Goal: Check status: Check status

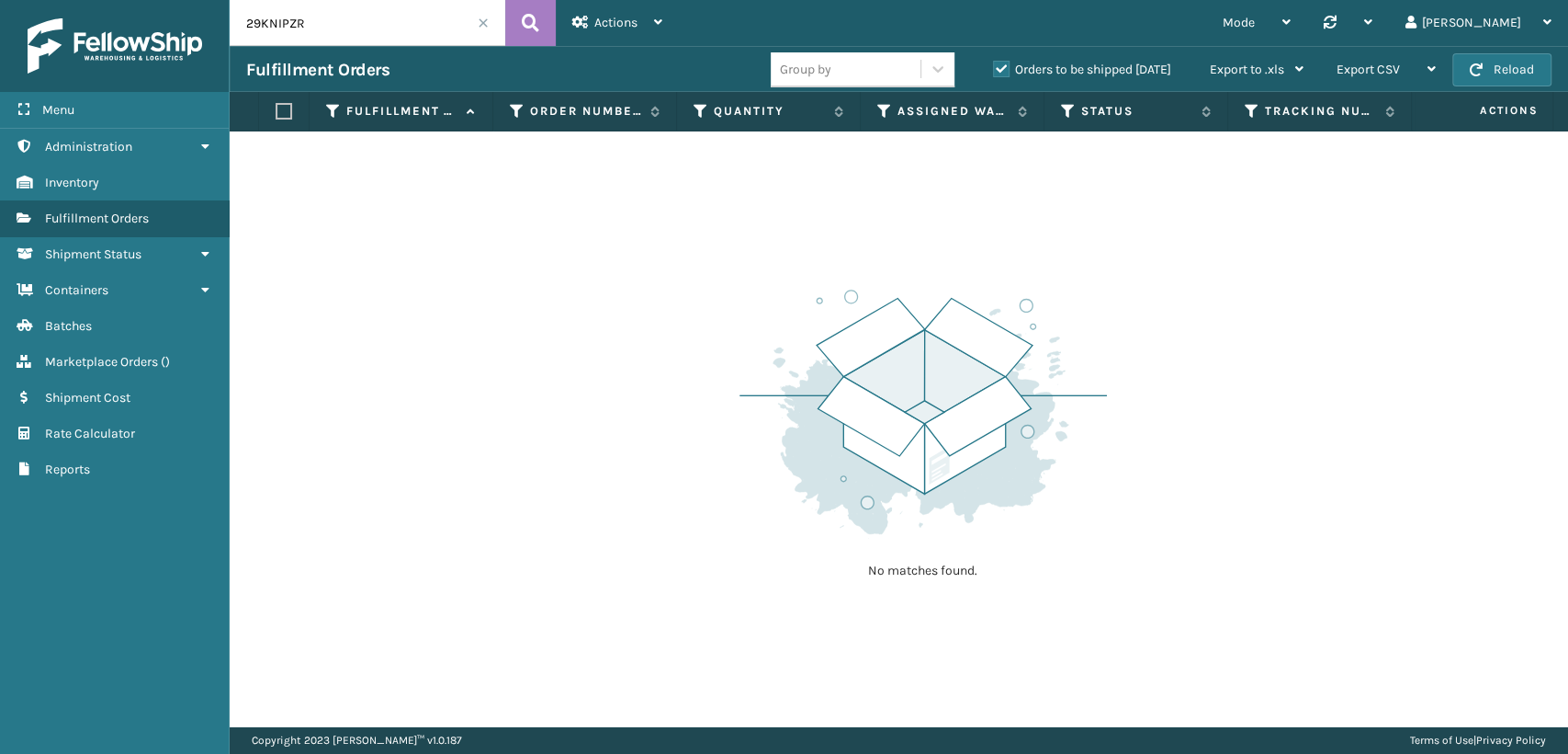
click at [999, 70] on label "Orders to be shipped [DATE]" at bounding box center [1081, 69] width 178 height 16
click at [994, 70] on input "Orders to be shipped [DATE]" at bounding box center [993, 65] width 1 height 12
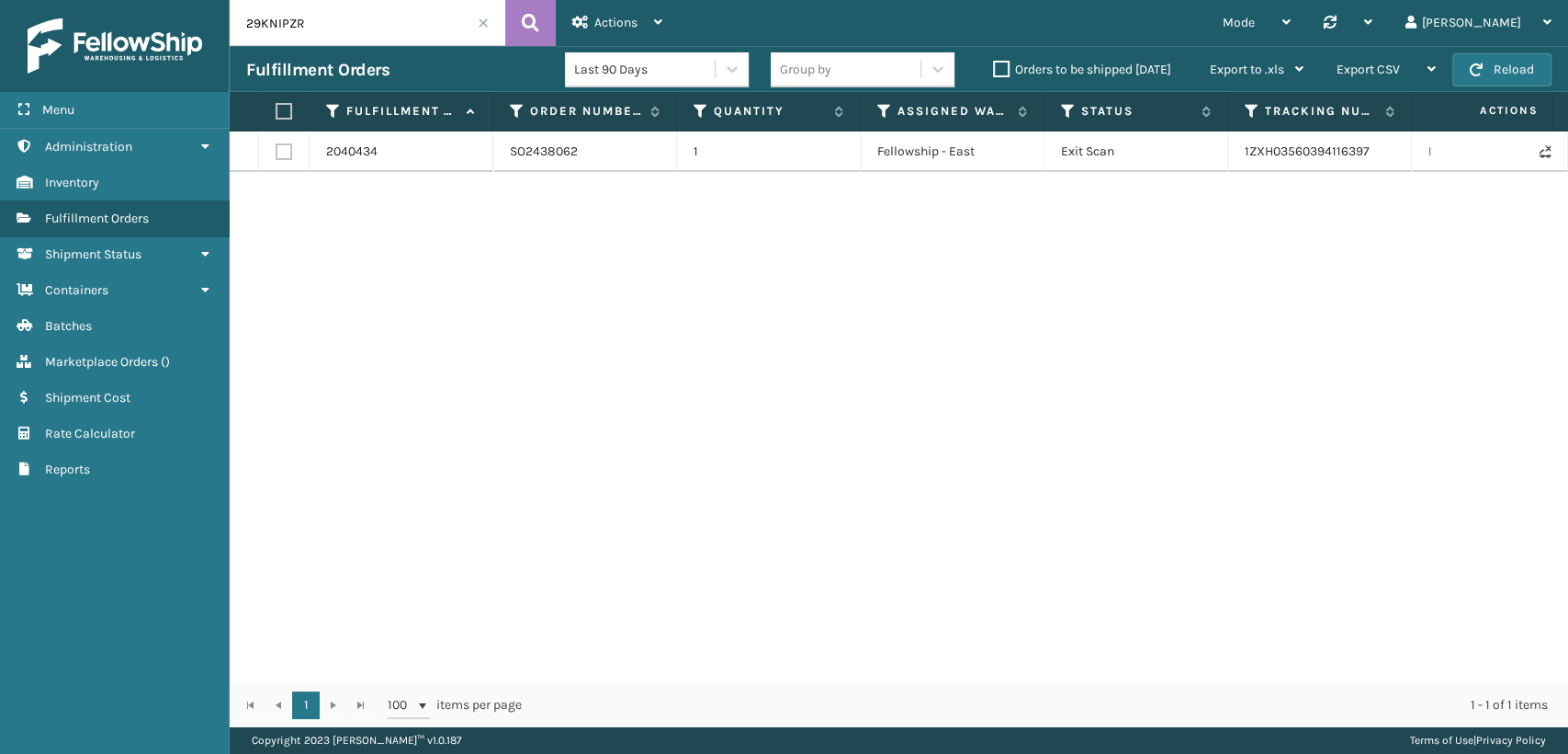
drag, startPoint x: 354, startPoint y: 32, endPoint x: 42, endPoint y: -3, distance: 314.0
click at [42, 0] on html "Menu Administration Inventory Fulfillment Orders Shipment Status Containers Bat…" at bounding box center [784, 377] width 1568 height 754
paste input "7DVFNGNI"
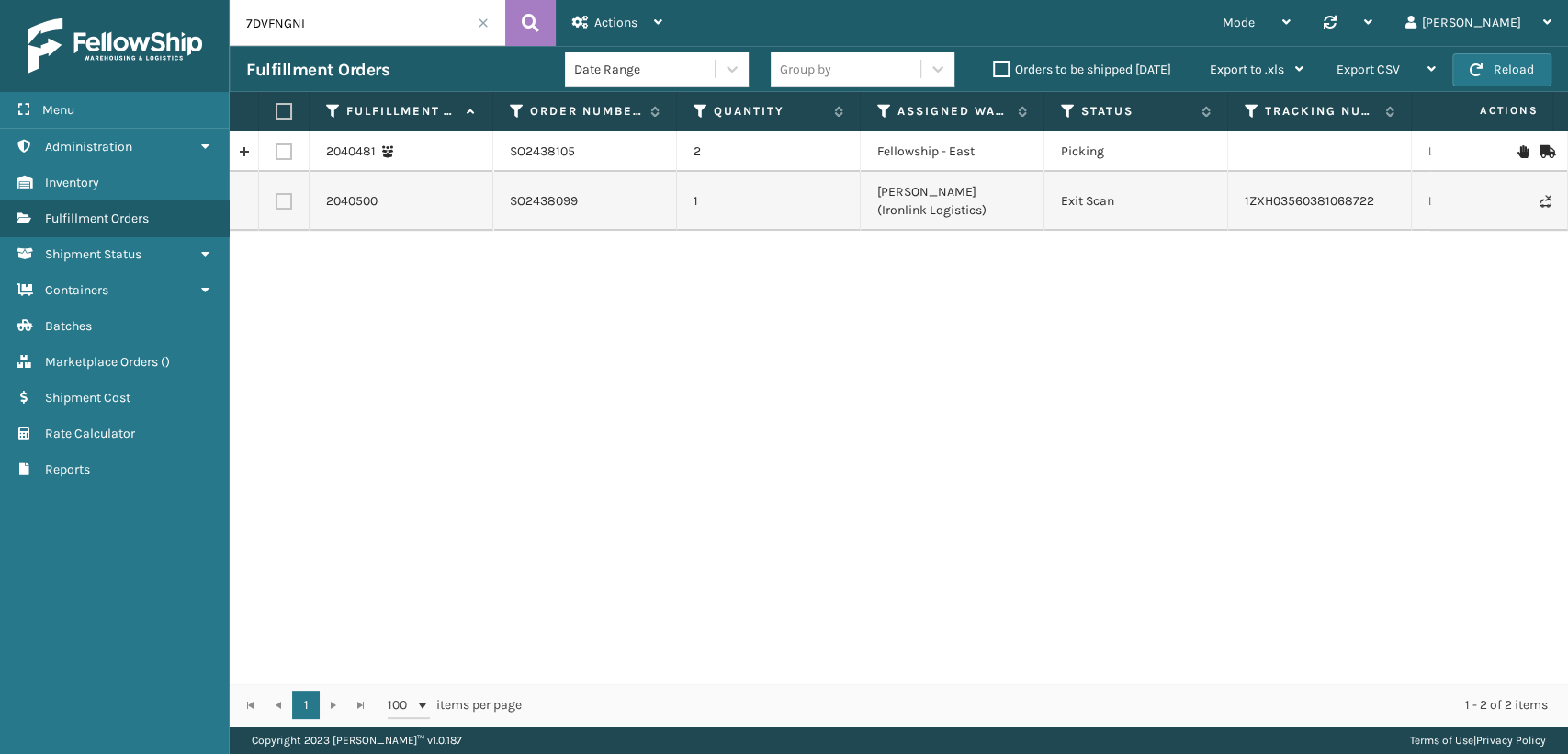
drag, startPoint x: 400, startPoint y: 17, endPoint x: 0, endPoint y: 10, distance: 400.1
click at [0, 0] on div "Menu Administration Inventory Fulfillment Orders Shipment Status Containers Bat…" at bounding box center [784, 0] width 1568 height 0
paste input "6S1FP5FR"
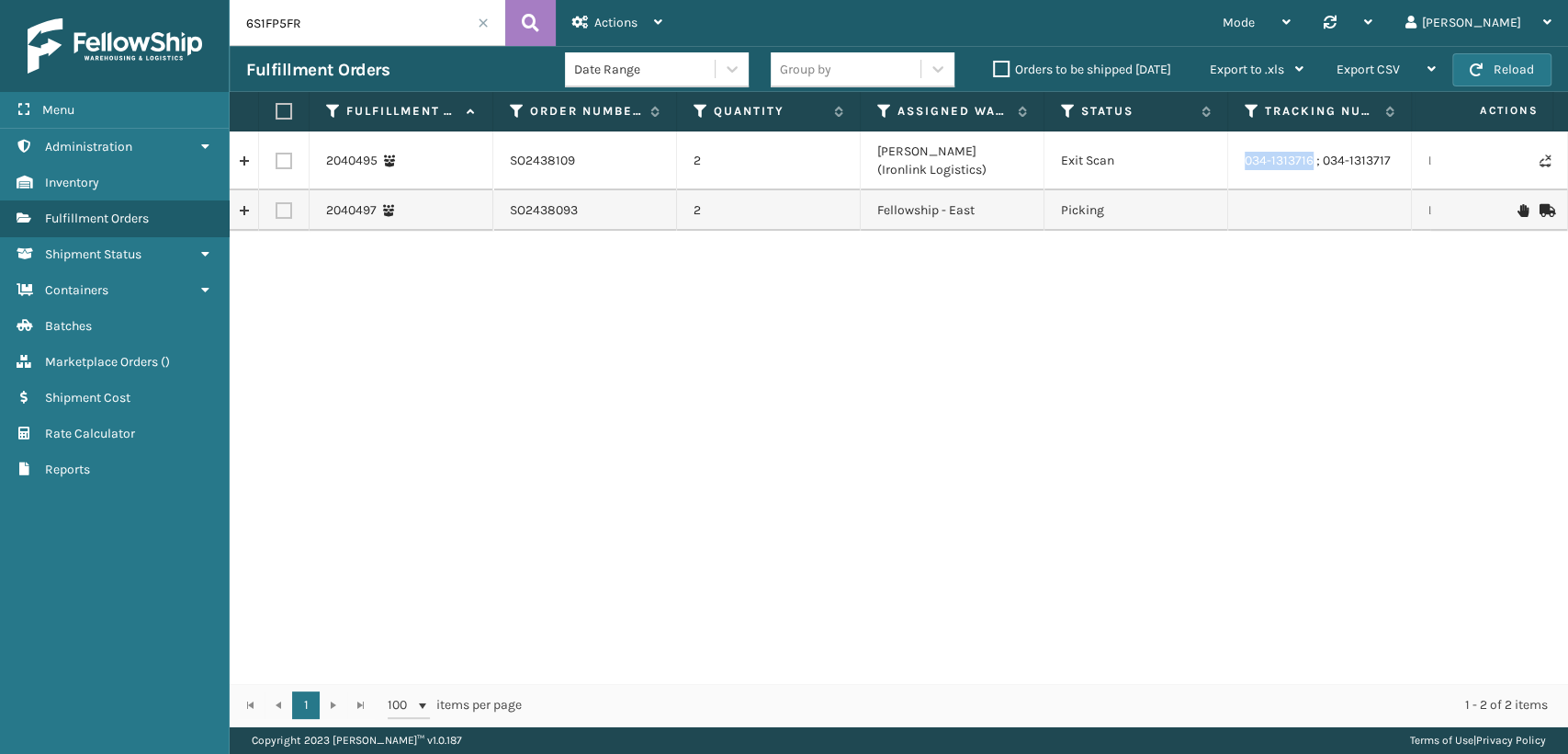
drag, startPoint x: 1309, startPoint y: 156, endPoint x: 1242, endPoint y: 160, distance: 67.1
click at [1242, 160] on td "034-1313716 ; 034-1313717" at bounding box center [1320, 161] width 184 height 59
copy td "034-1313716"
drag, startPoint x: 1388, startPoint y: 159, endPoint x: 1322, endPoint y: 167, distance: 66.5
click at [1322, 167] on td "034-1313716 ; 034-1313717" at bounding box center [1320, 161] width 184 height 59
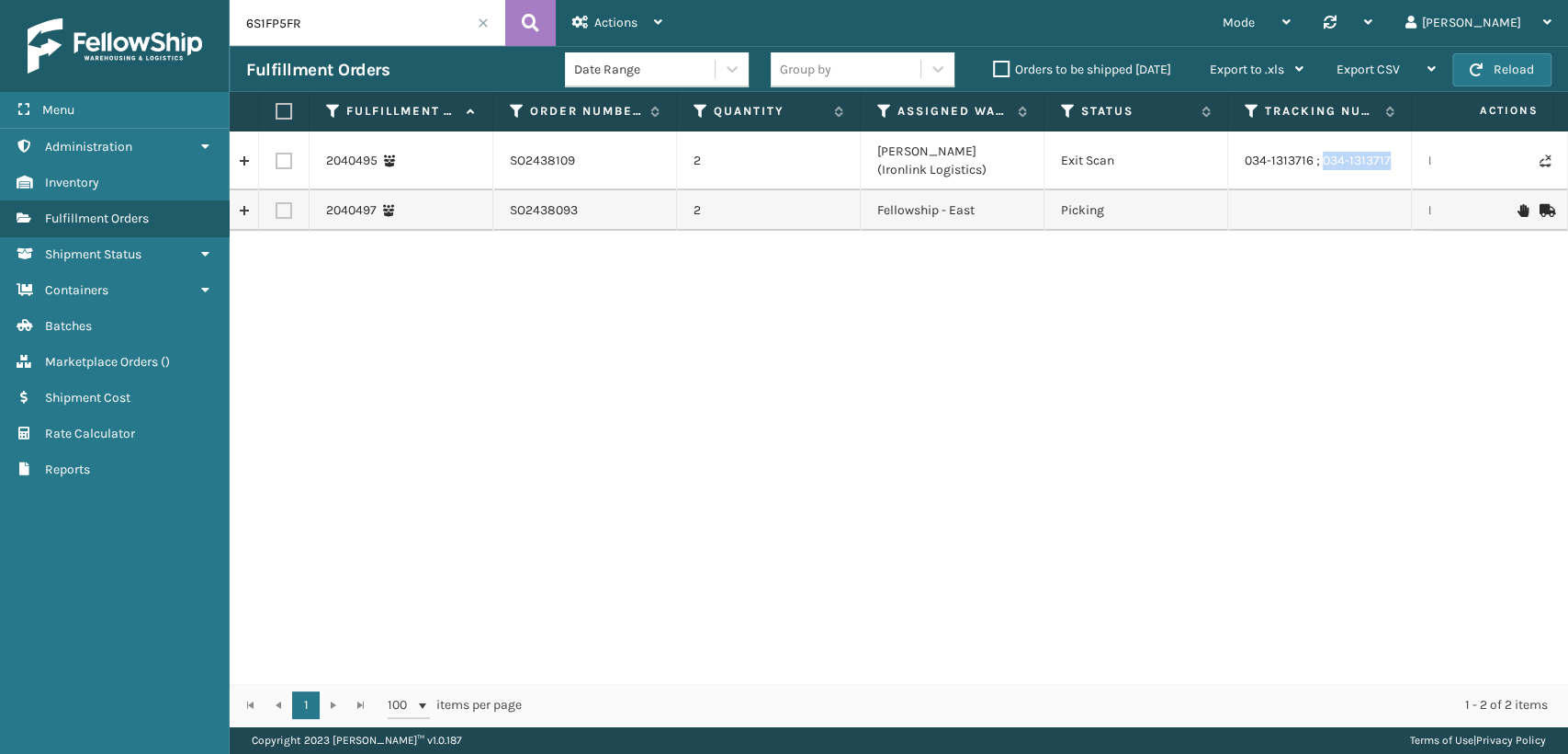
copy td "034-1313717"
drag, startPoint x: 404, startPoint y: 20, endPoint x: 68, endPoint y: 11, distance: 336.1
click at [68, 0] on div "Menu Administration Inventory Fulfillment Orders Shipment Status Containers Bat…" at bounding box center [784, 0] width 1568 height 0
paste input "22XLTXRP"
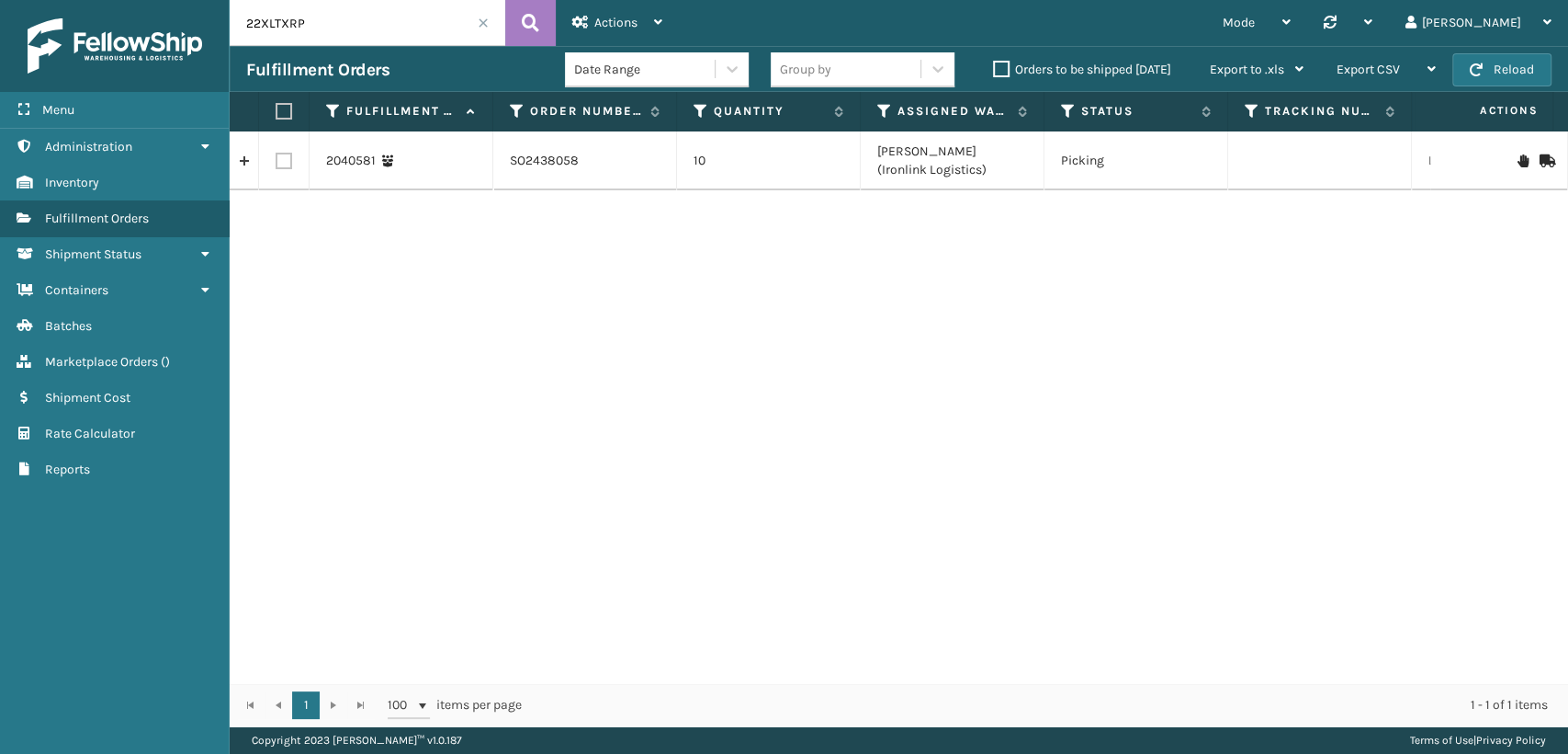
drag, startPoint x: 241, startPoint y: 11, endPoint x: 110, endPoint y: 20, distance: 131.3
click at [110, 0] on div "Menu Administration Inventory Fulfillment Orders Shipment Status Containers Bat…" at bounding box center [784, 0] width 1568 height 0
paste input "1ZPDZ5EA"
drag, startPoint x: 333, startPoint y: 24, endPoint x: 0, endPoint y: 8, distance: 333.4
click at [0, 0] on div "Menu Administration Inventory Fulfillment Orders Shipment Status Containers Bat…" at bounding box center [784, 0] width 1568 height 0
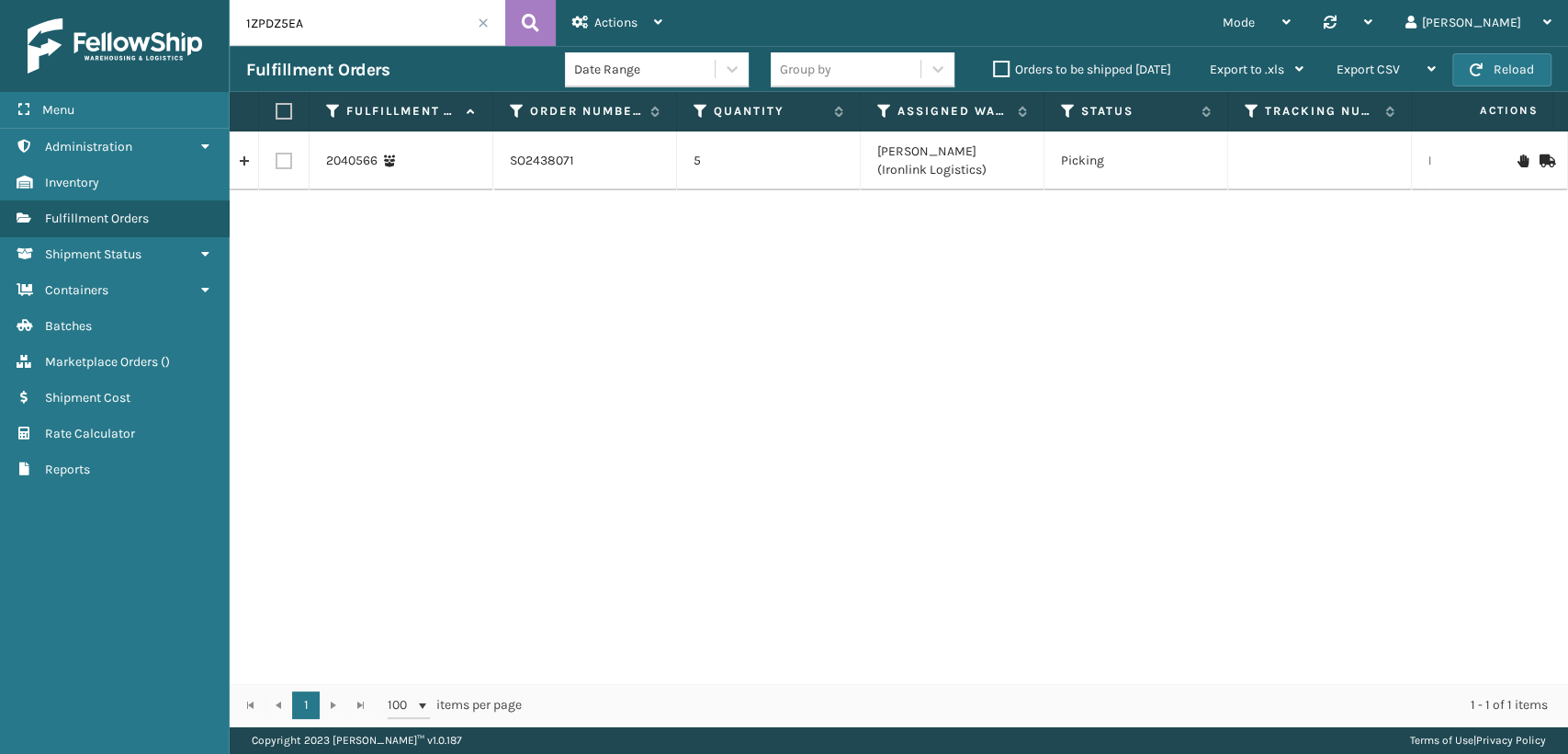
paste input "7FQ79KIX"
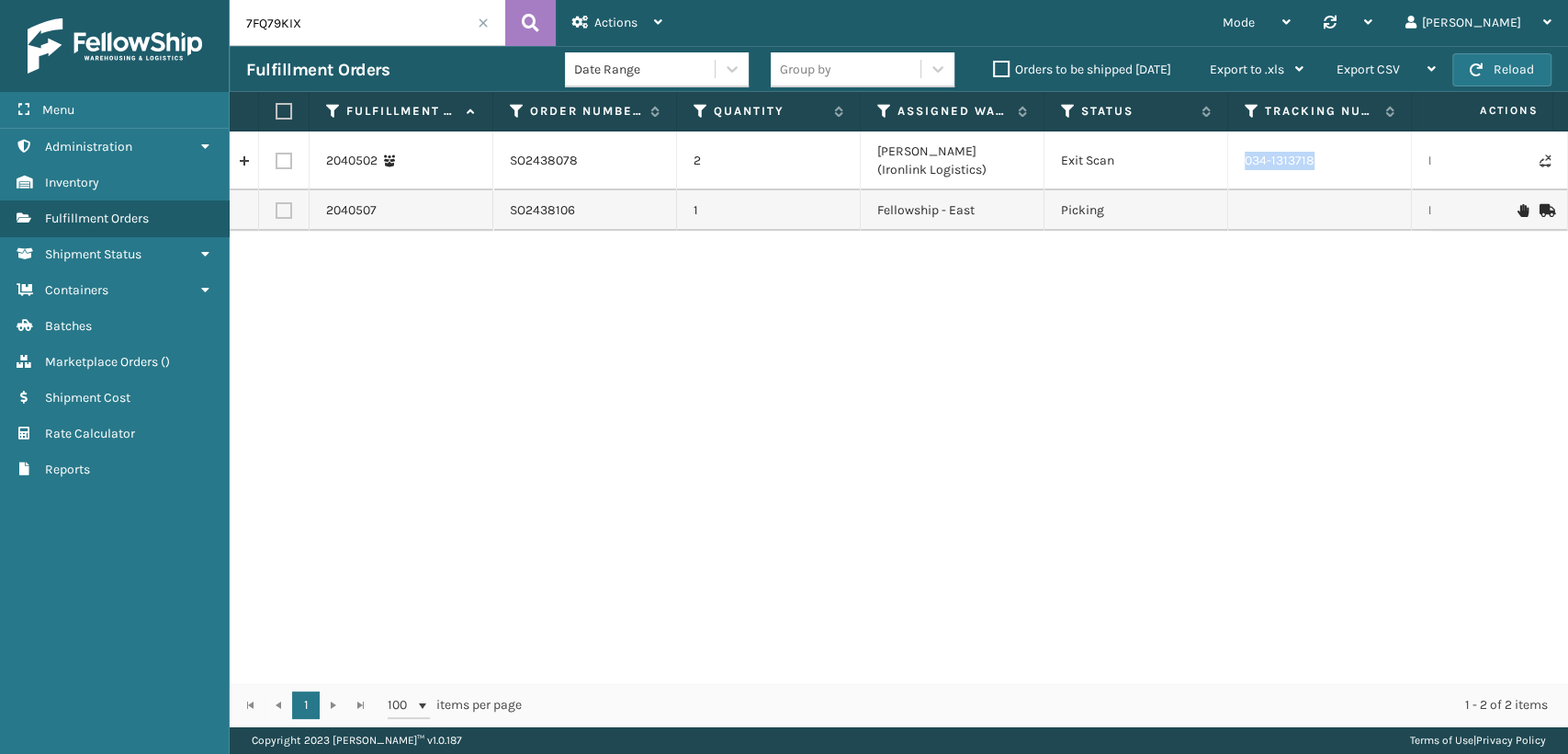
drag, startPoint x: 1345, startPoint y: 161, endPoint x: 1224, endPoint y: 156, distance: 121.1
click at [1224, 156] on tr "2040502 SO2438078 2 [PERSON_NAME] (Ironlink Logistics) Exit Scan 034-1313718 LT…" at bounding box center [1165, 161] width 1871 height 59
copy tr "034-1313718"
drag, startPoint x: 380, startPoint y: 17, endPoint x: 15, endPoint y: 24, distance: 365.1
click at [27, 0] on div "Menu Administration Inventory Fulfillment Orders Shipment Status Containers Bat…" at bounding box center [784, 0] width 1568 height 0
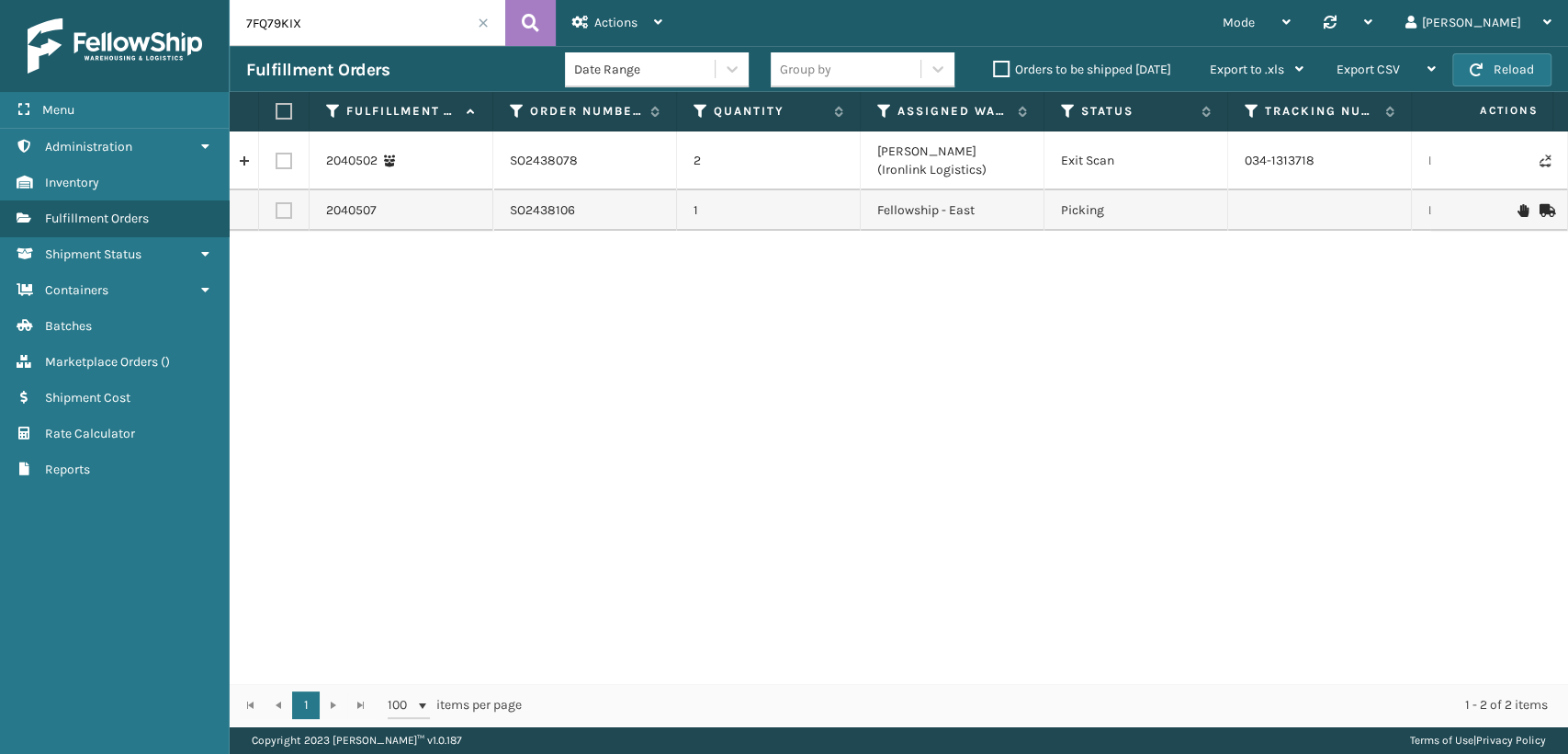
paste input "ENFE4UO"
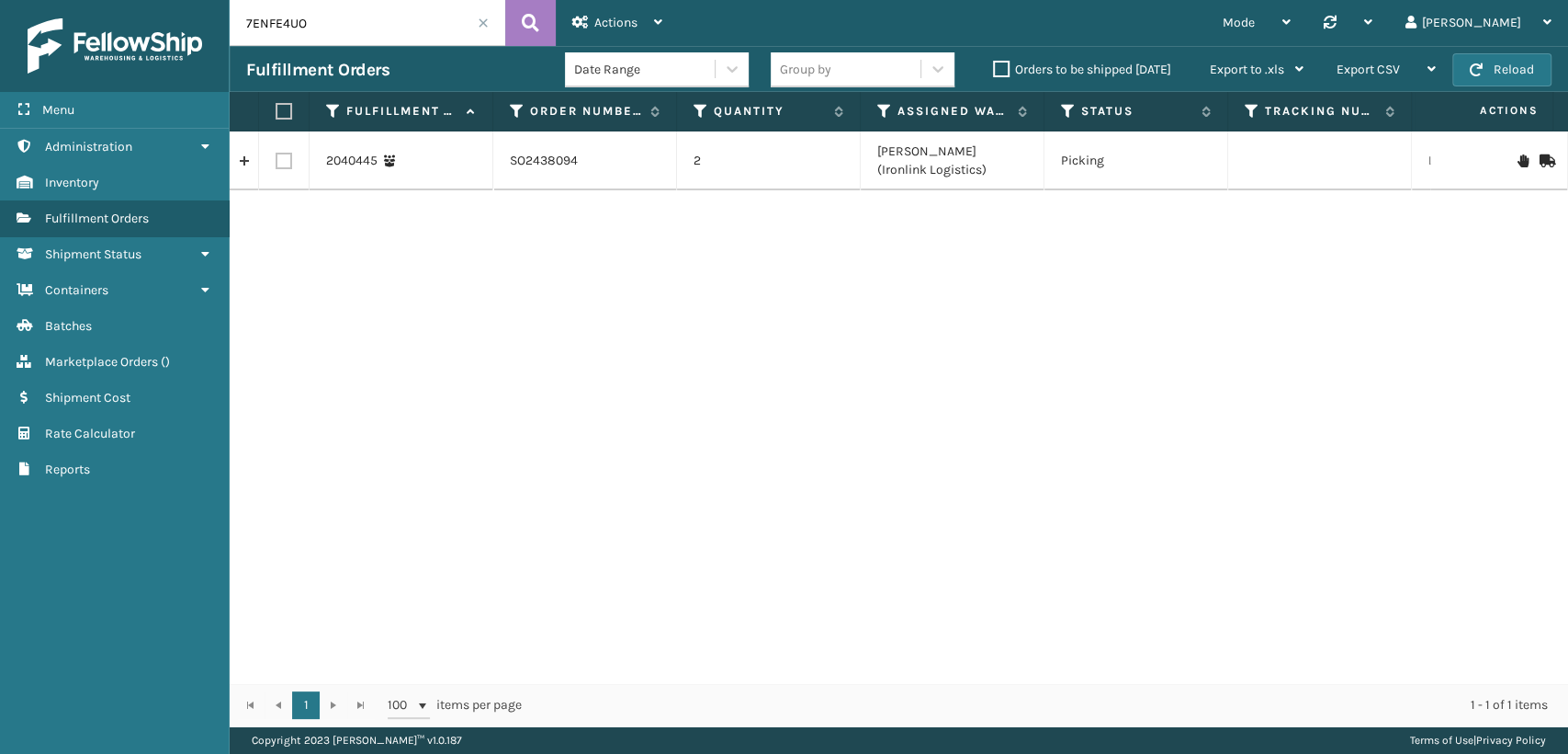
drag, startPoint x: 52, startPoint y: 14, endPoint x: 0, endPoint y: 0, distance: 53.9
click at [1, 0] on div "Menu Administration Inventory Fulfillment Orders Shipment Status Containers Bat…" at bounding box center [784, 0] width 1568 height 0
paste input "64FRGL1H"
drag, startPoint x: 329, startPoint y: 24, endPoint x: 37, endPoint y: -21, distance: 295.4
click at [37, 0] on html "Menu Administration Inventory Fulfillment Orders Shipment Status Containers Bat…" at bounding box center [784, 377] width 1568 height 754
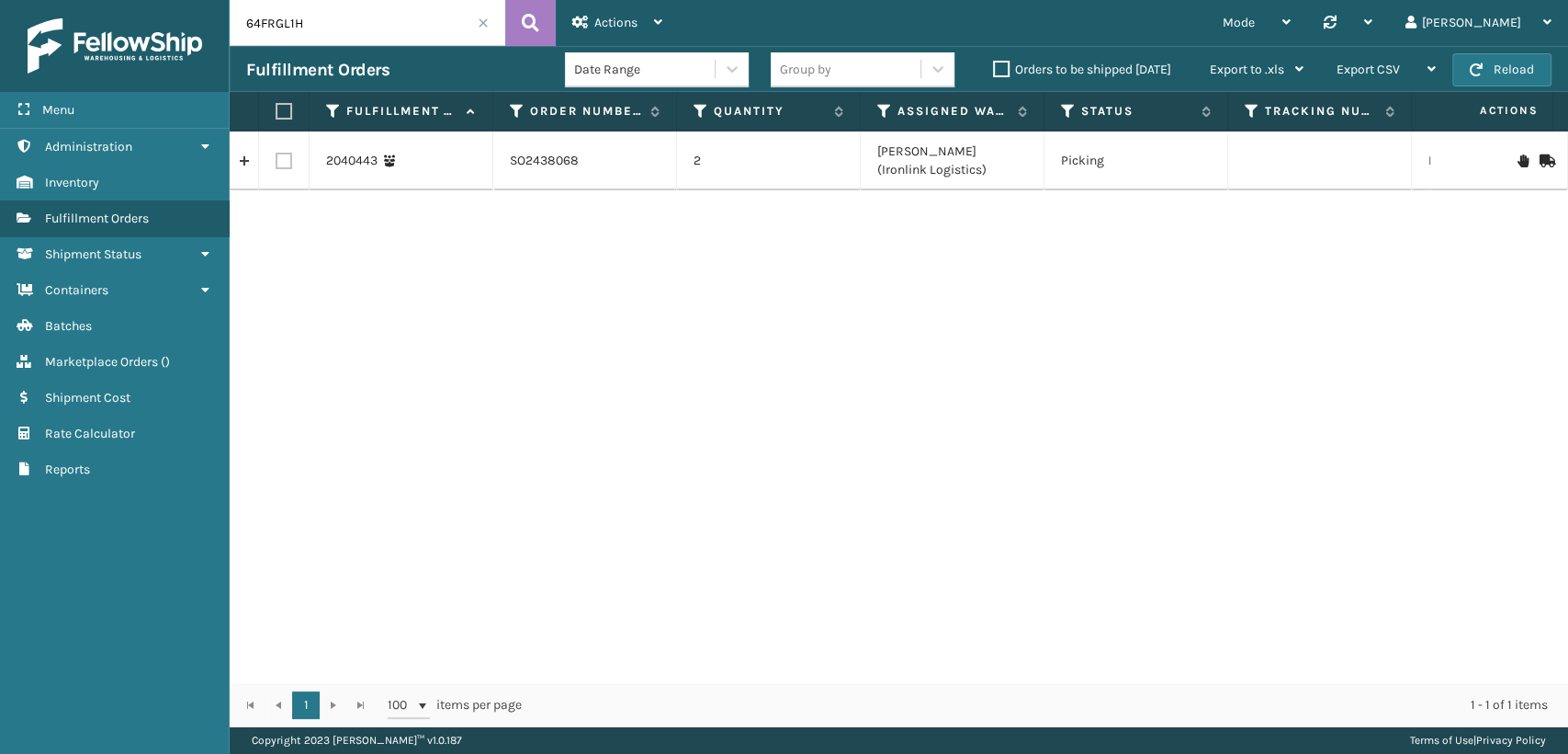
paste input "1POL8WWX"
drag, startPoint x: 383, startPoint y: 17, endPoint x: 95, endPoint y: 1, distance: 288.4
click at [95, 0] on div "Menu Administration Inventory Fulfillment Orders Shipment Status Containers Bat…" at bounding box center [784, 0] width 1568 height 0
paste input "7GI6Z8PD"
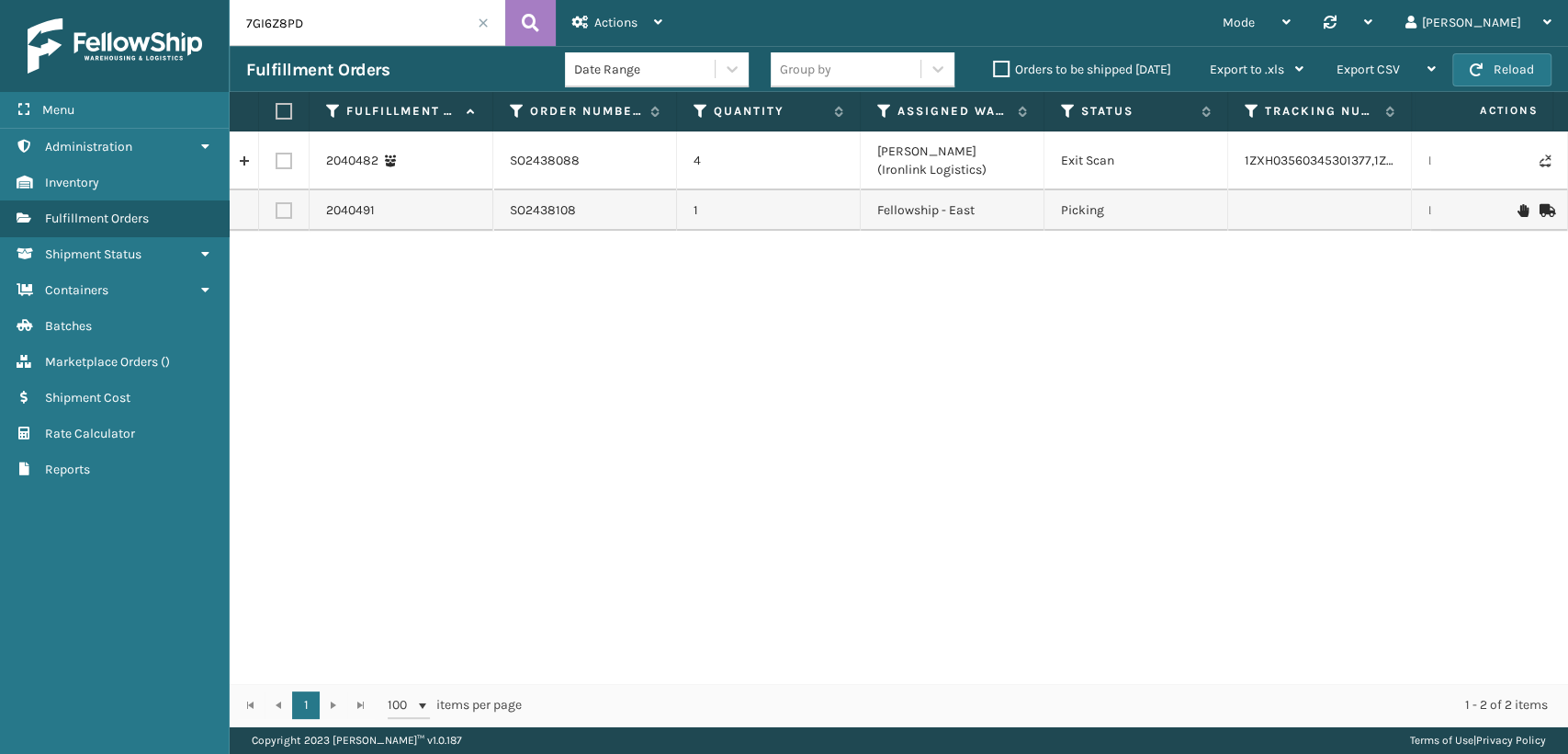
drag, startPoint x: 331, startPoint y: 16, endPoint x: 0, endPoint y: -18, distance: 332.7
click at [0, 0] on html "Menu Administration Inventory Fulfillment Orders Shipment Status Containers Bat…" at bounding box center [784, 377] width 1568 height 754
paste input "FQ79KIX"
drag, startPoint x: 365, startPoint y: 18, endPoint x: 0, endPoint y: -54, distance: 372.0
click at [0, 0] on html "Menu Administration Inventory Fulfillment Orders Shipment Status Containers Bat…" at bounding box center [784, 377] width 1568 height 754
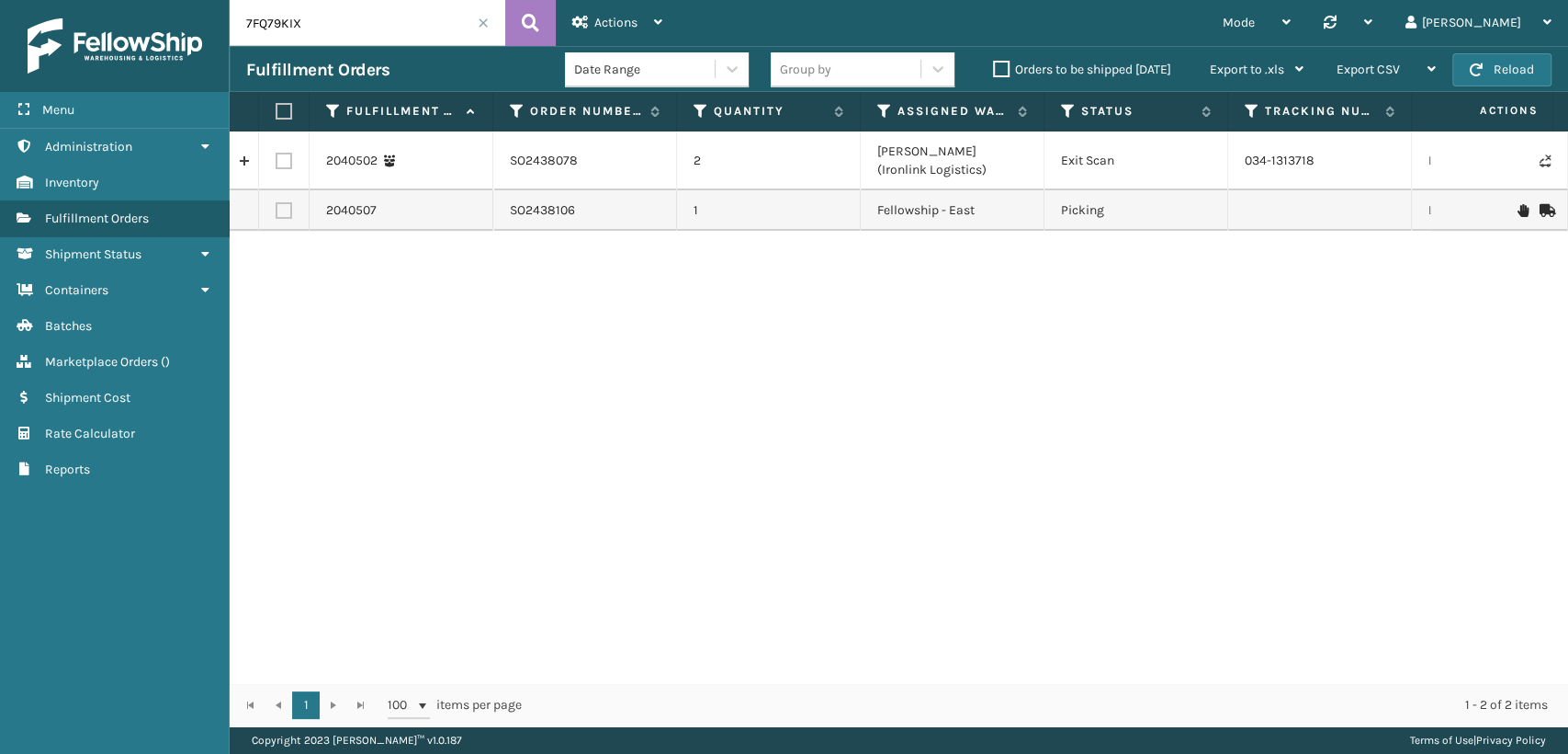
paste input "6S1FP5FR"
drag, startPoint x: 327, startPoint y: 30, endPoint x: 75, endPoint y: 6, distance: 253.1
click at [75, 0] on div "Menu Administration Inventory Fulfillment Orders Shipment Status Containers Bat…" at bounding box center [784, 0] width 1568 height 0
paste input "5OQABRPI"
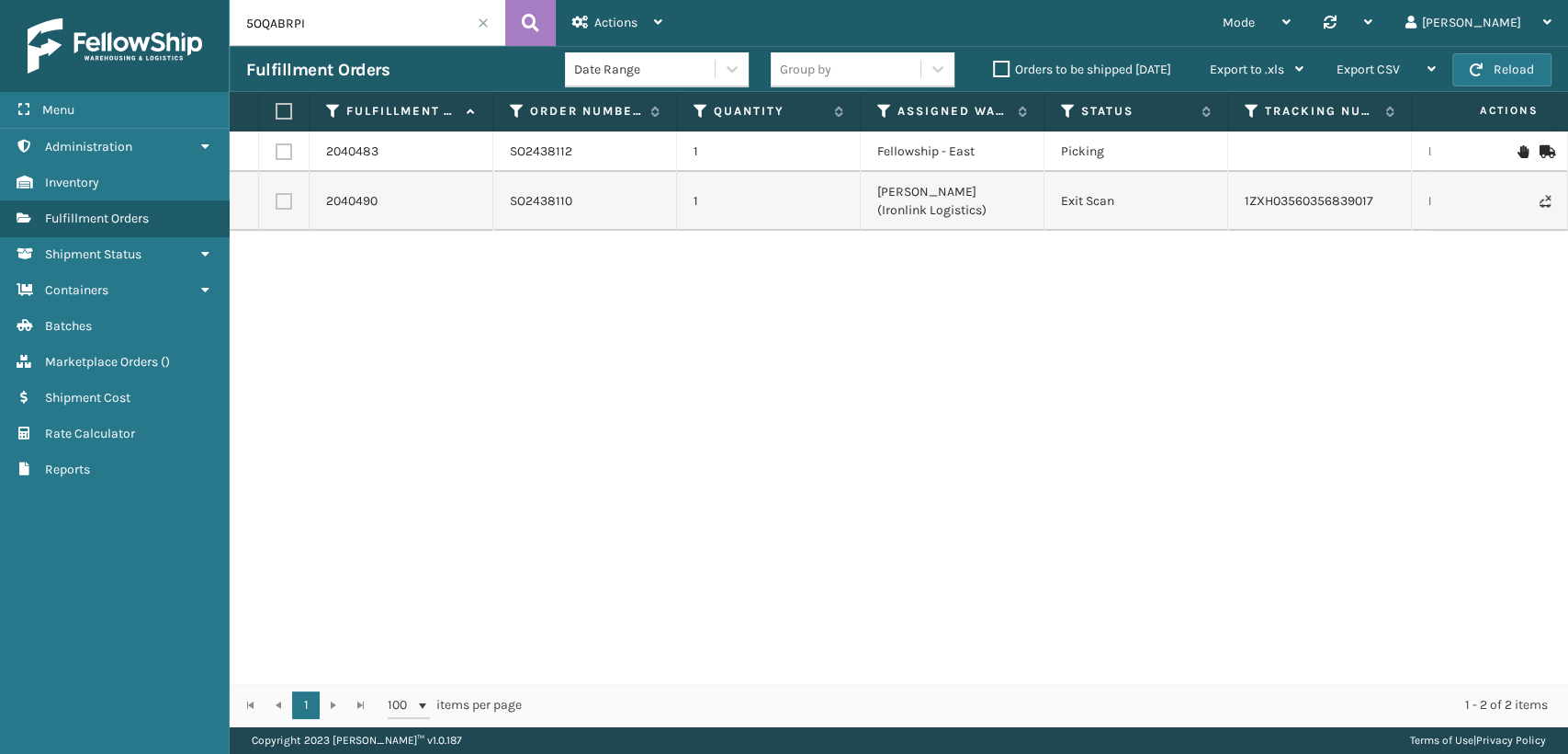
drag, startPoint x: 374, startPoint y: 24, endPoint x: 0, endPoint y: -13, distance: 375.8
click at [0, 0] on html "Menu Administration Inventory Fulfillment Orders Shipment Status Containers Bat…" at bounding box center [784, 377] width 1568 height 754
paste input "4WFIXTNK"
drag, startPoint x: 388, startPoint y: 24, endPoint x: 66, endPoint y: 19, distance: 322.0
click at [76, 0] on div "Menu Administration Inventory Fulfillment Orders Shipment Status Containers Bat…" at bounding box center [784, 0] width 1568 height 0
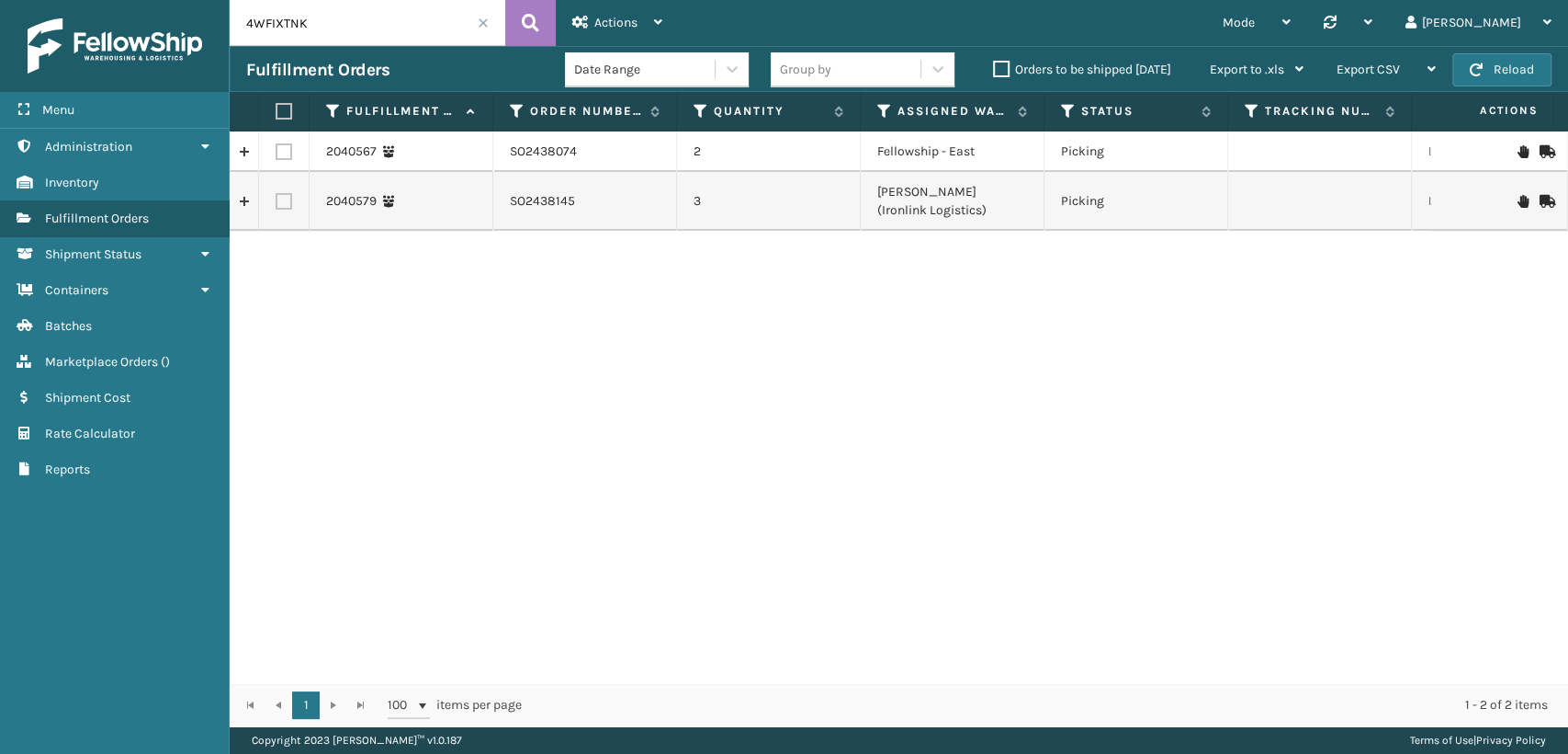
paste input "2RB9T6DF"
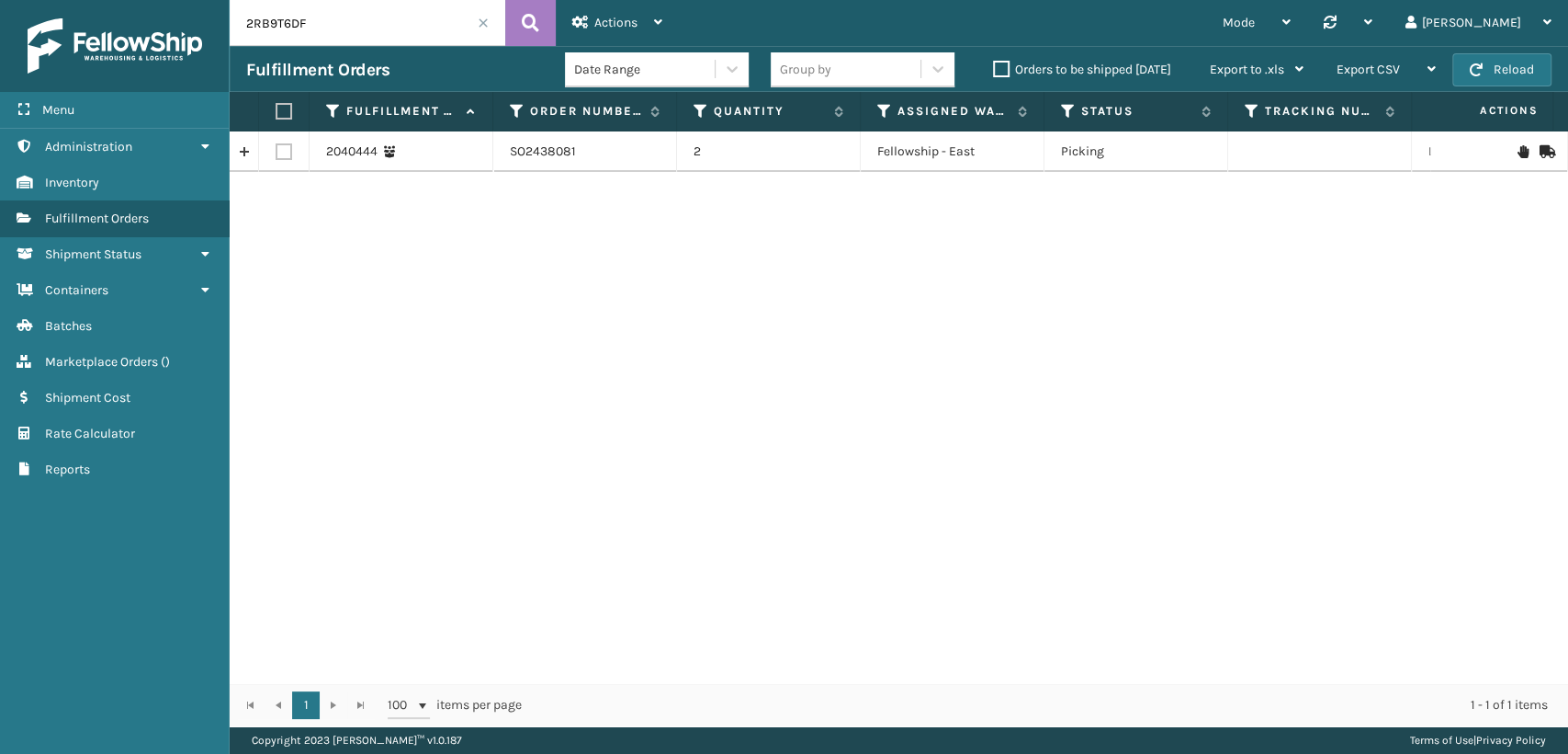
drag, startPoint x: 373, startPoint y: 27, endPoint x: 0, endPoint y: 10, distance: 373.4
click at [0, 0] on div "Menu Administration Inventory Fulfillment Orders Shipment Status Containers Bat…" at bounding box center [784, 0] width 1568 height 0
paste input "41DPEFY"
type input "241DPEFY"
